Goal: Find specific page/section: Find specific page/section

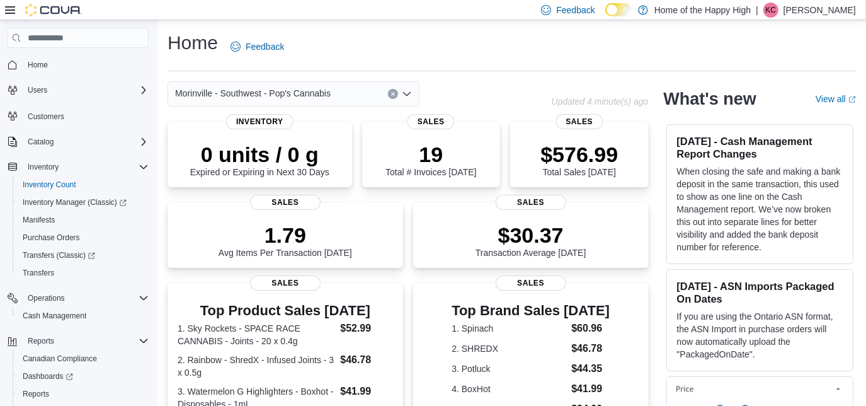
click at [516, 47] on div "Home Feedback" at bounding box center [512, 46] width 689 height 33
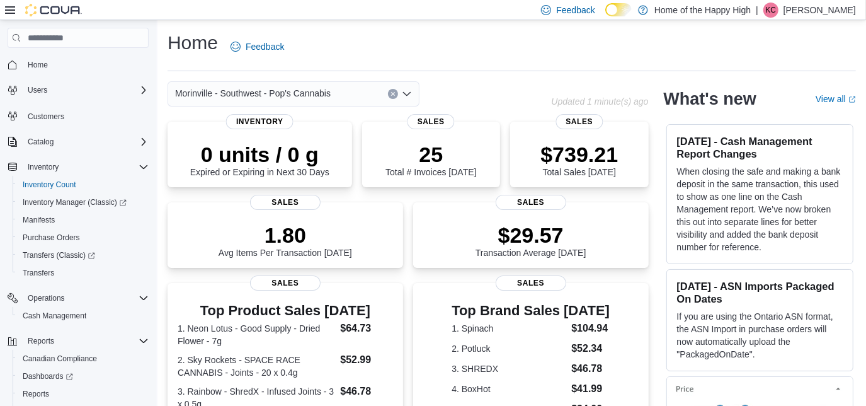
click at [461, 49] on div "Home Feedback" at bounding box center [512, 46] width 689 height 33
click at [66, 181] on span "Inventory Count" at bounding box center [50, 185] width 54 height 10
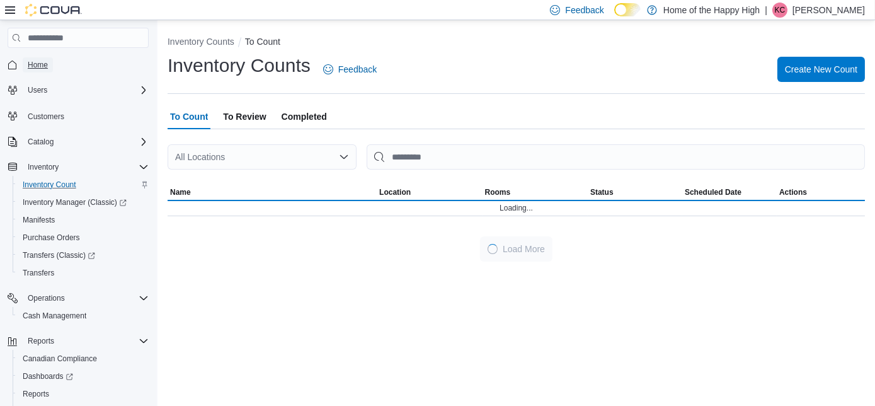
click at [40, 64] on span "Home" at bounding box center [38, 65] width 20 height 10
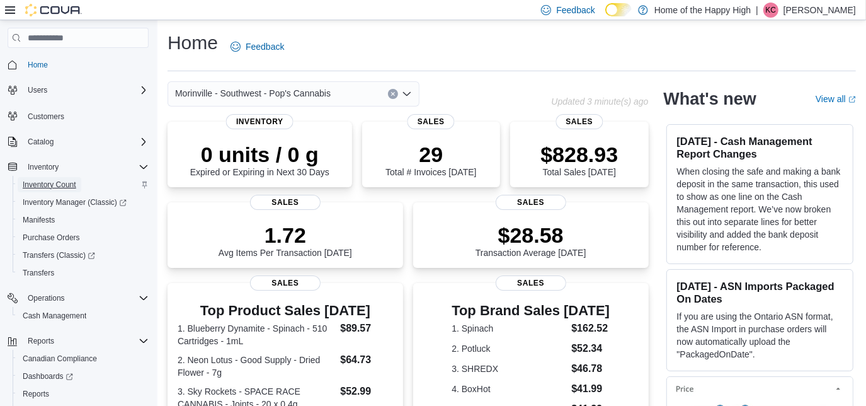
click at [57, 182] on span "Inventory Count" at bounding box center [50, 185] width 54 height 10
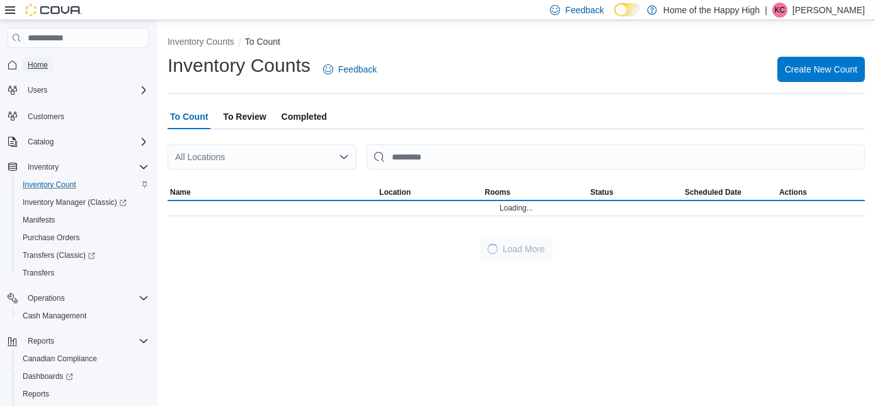
click at [35, 63] on span "Home" at bounding box center [38, 65] width 20 height 10
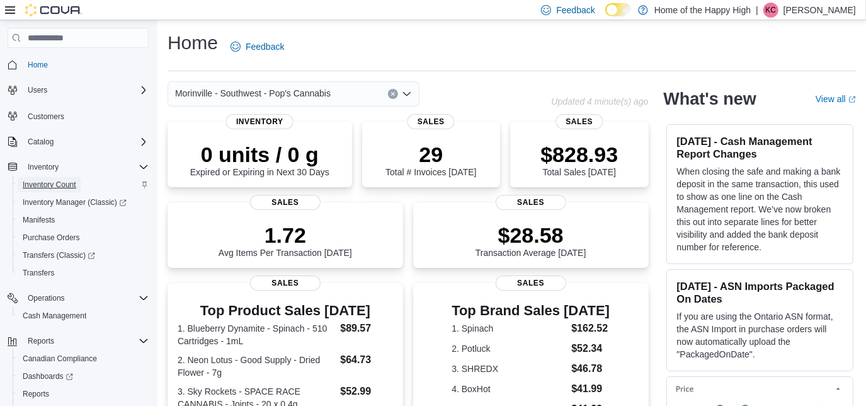
click at [59, 188] on span "Inventory Count" at bounding box center [50, 185] width 54 height 10
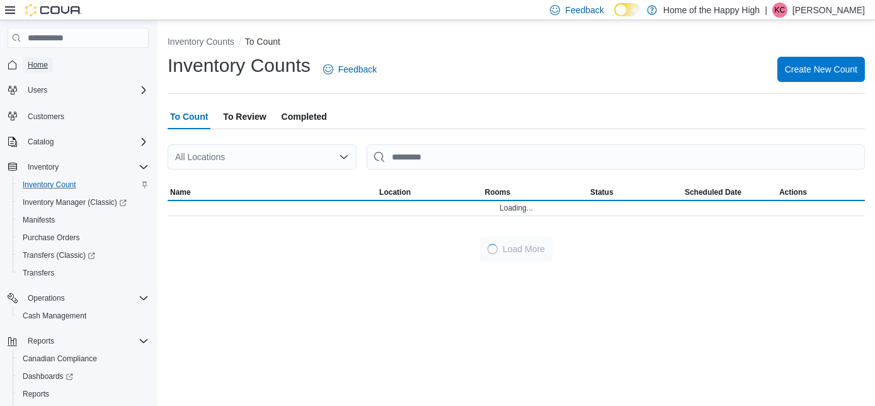
click at [40, 62] on span "Home" at bounding box center [38, 65] width 20 height 10
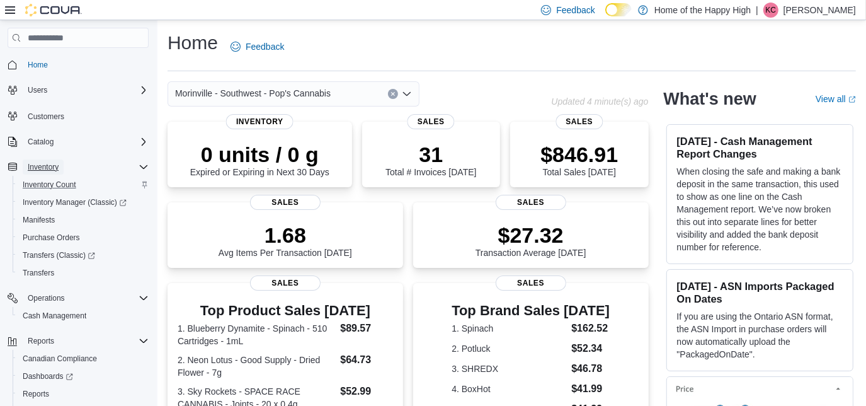
click at [49, 166] on span "Inventory" at bounding box center [43, 167] width 31 height 10
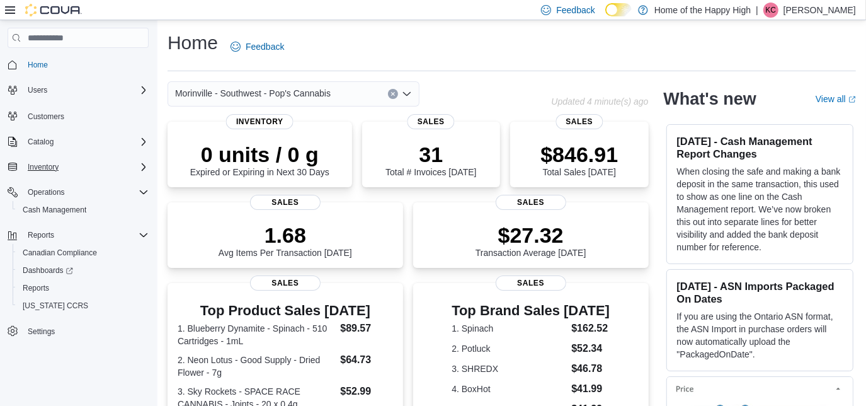
drag, startPoint x: 49, startPoint y: 166, endPoint x: 38, endPoint y: 151, distance: 18.4
click at [38, 151] on div "Catalog" at bounding box center [78, 141] width 141 height 23
click at [39, 168] on span "Inventory" at bounding box center [43, 167] width 31 height 10
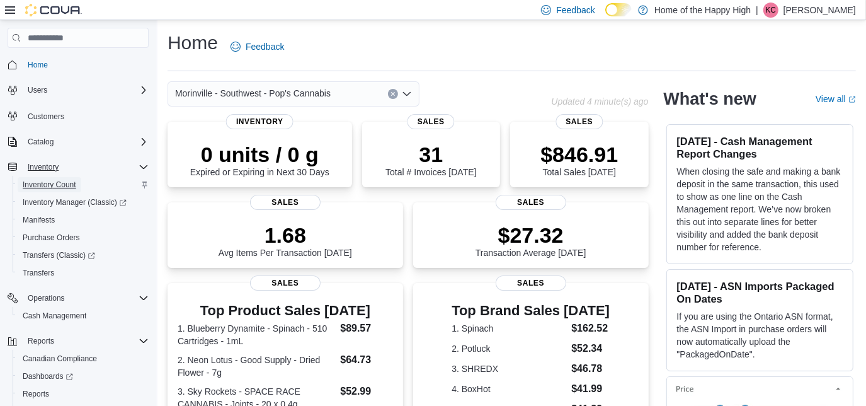
click at [40, 185] on span "Inventory Count" at bounding box center [50, 185] width 54 height 10
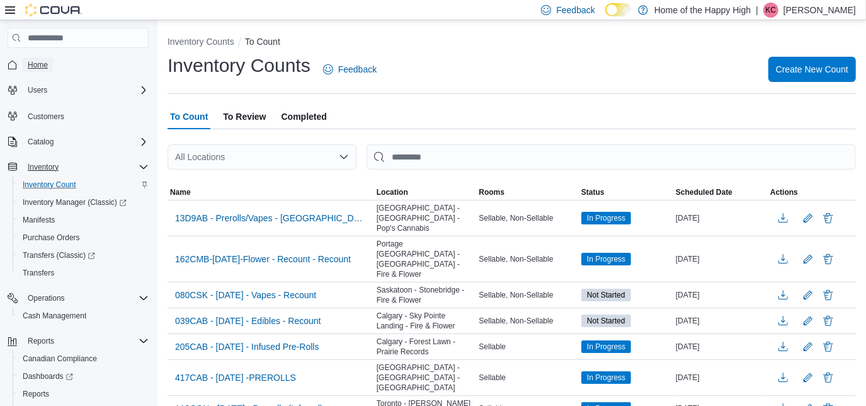
click at [42, 66] on span "Home" at bounding box center [38, 65] width 20 height 10
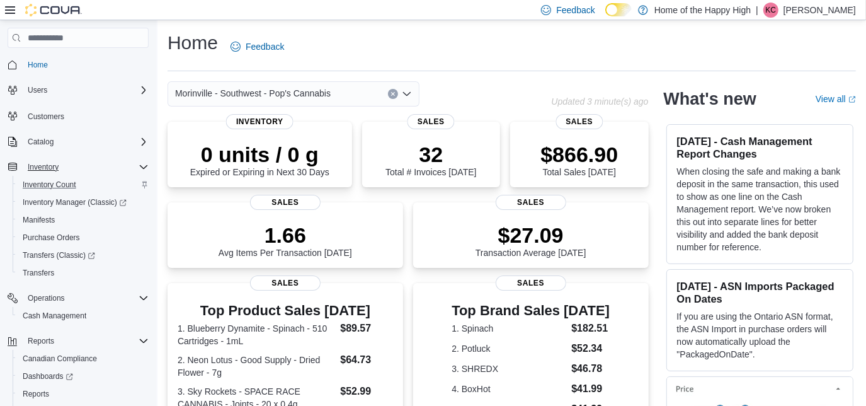
click at [825, 9] on p "[PERSON_NAME]" at bounding box center [820, 10] width 72 height 15
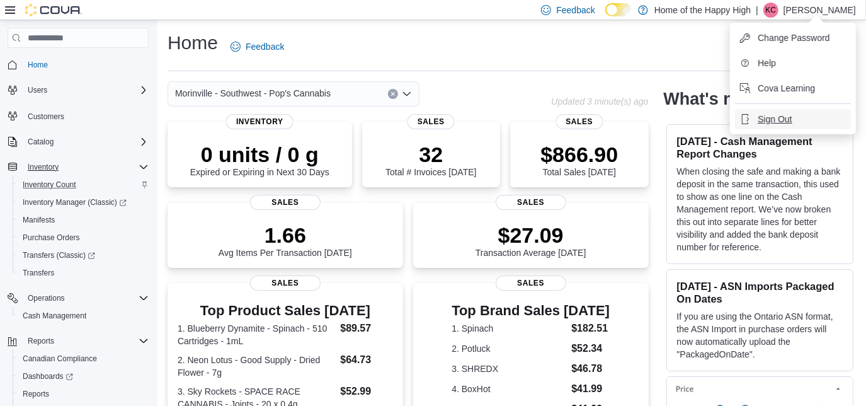
click at [778, 118] on span "Sign Out" at bounding box center [775, 119] width 34 height 13
